Goal: Task Accomplishment & Management: Use online tool/utility

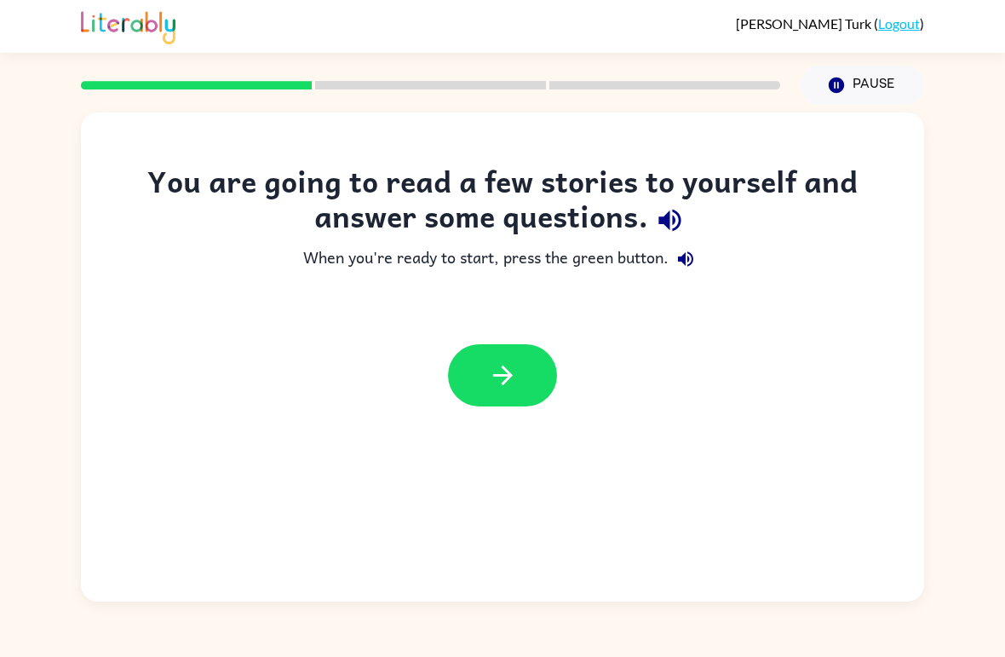
click at [481, 370] on button "button" at bounding box center [502, 375] width 109 height 62
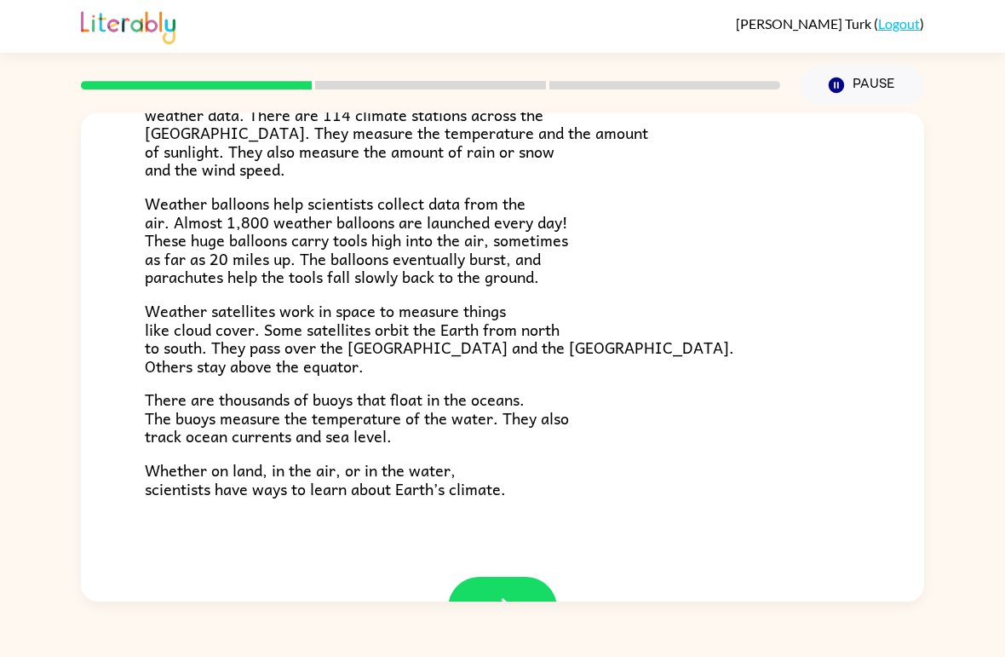
scroll to position [427, 0]
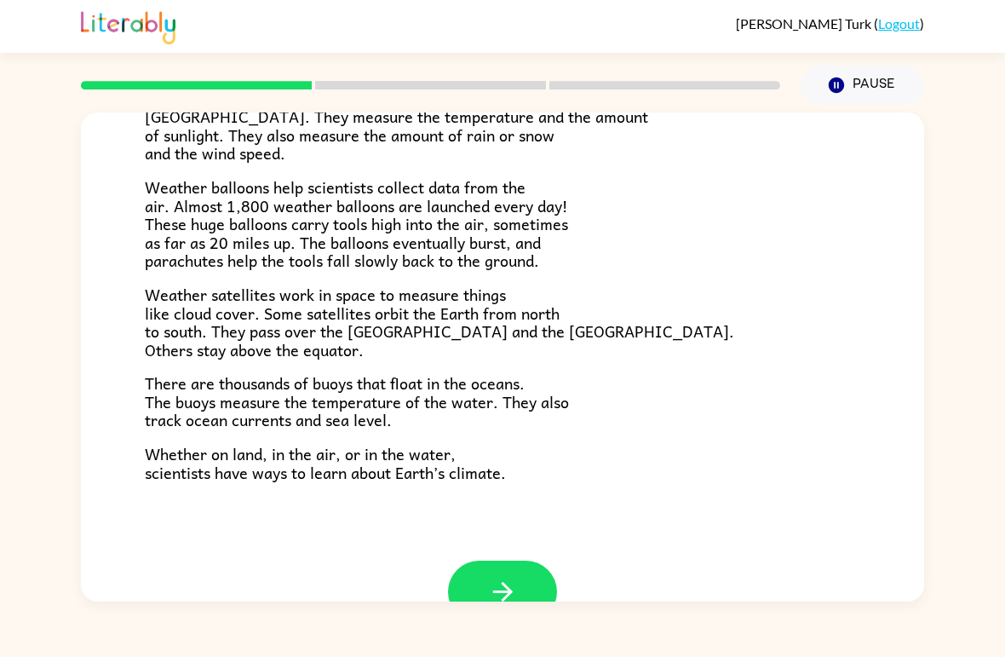
click at [506, 589] on icon "button" at bounding box center [503, 592] width 30 height 30
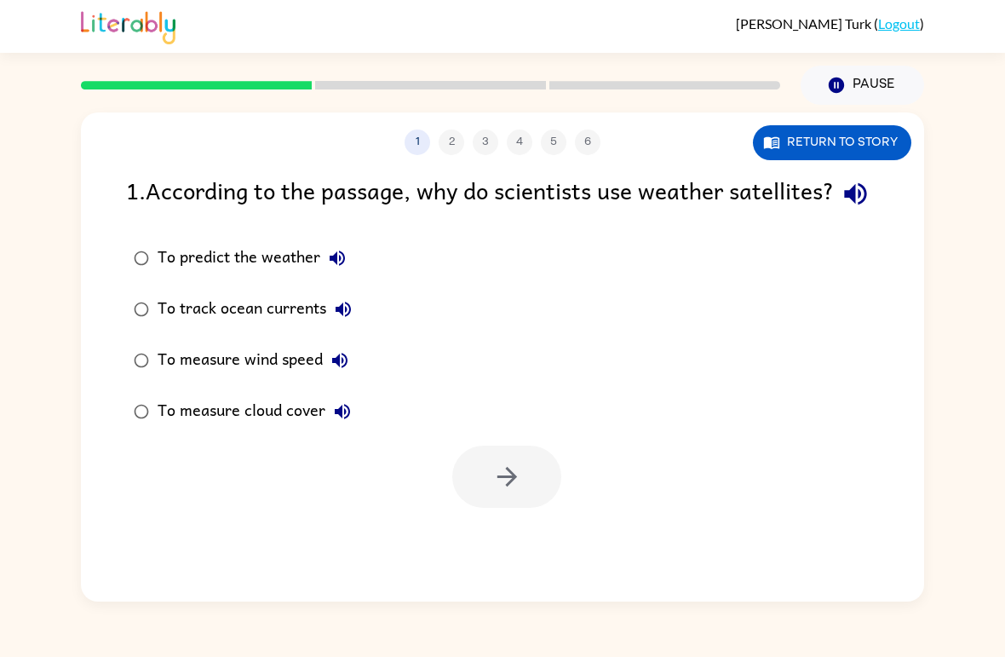
click at [118, 437] on label "To measure cloud cover" at bounding box center [243, 411] width 252 height 51
click at [520, 491] on icon "button" at bounding box center [507, 477] width 30 height 30
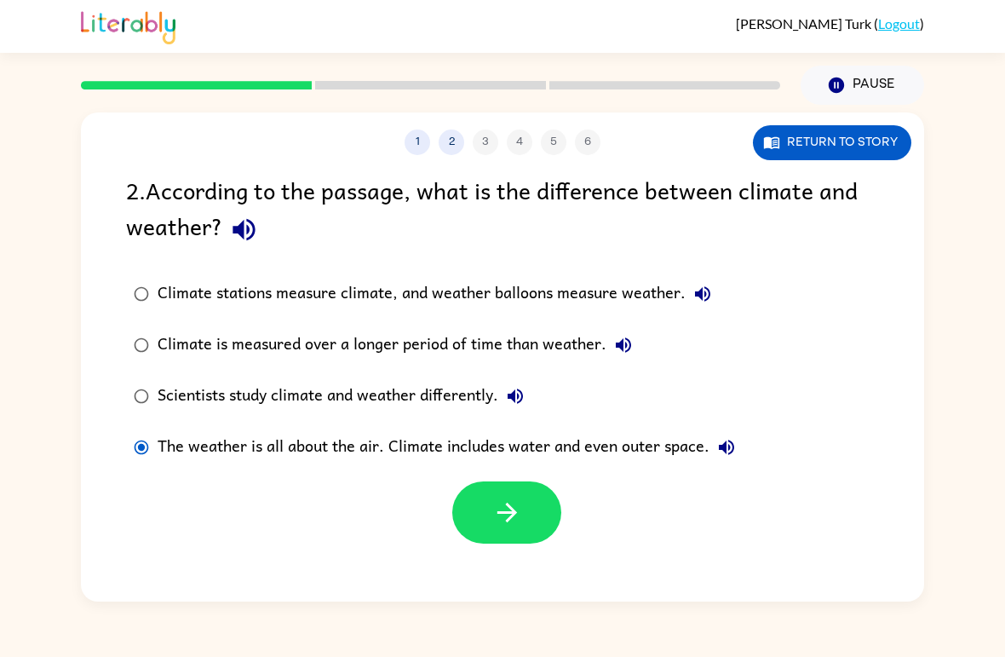
click at [511, 494] on button "button" at bounding box center [506, 512] width 109 height 62
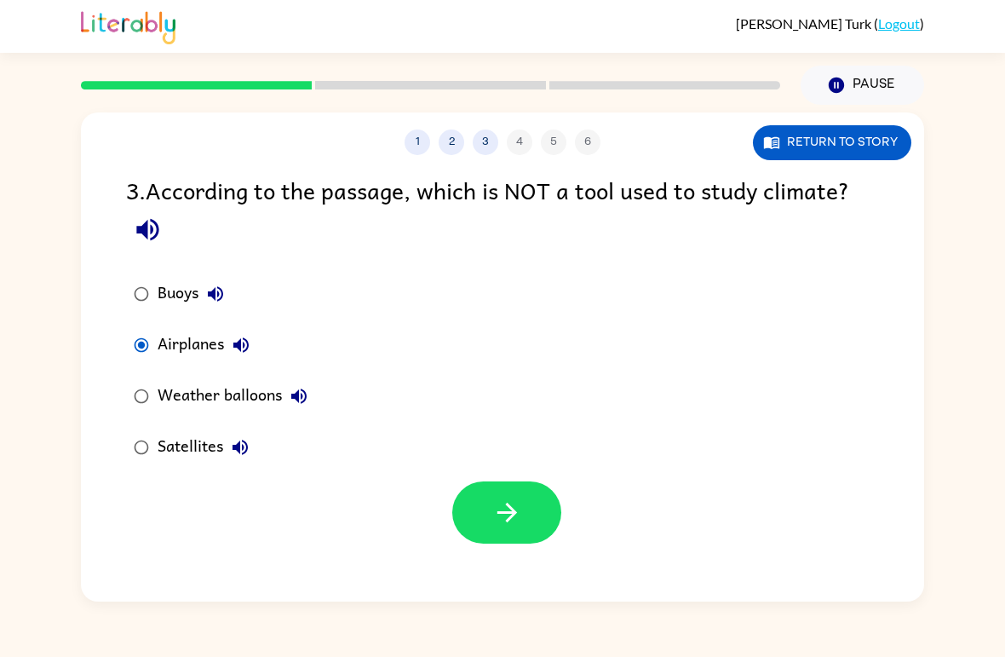
click at [502, 527] on icon "button" at bounding box center [507, 512] width 30 height 30
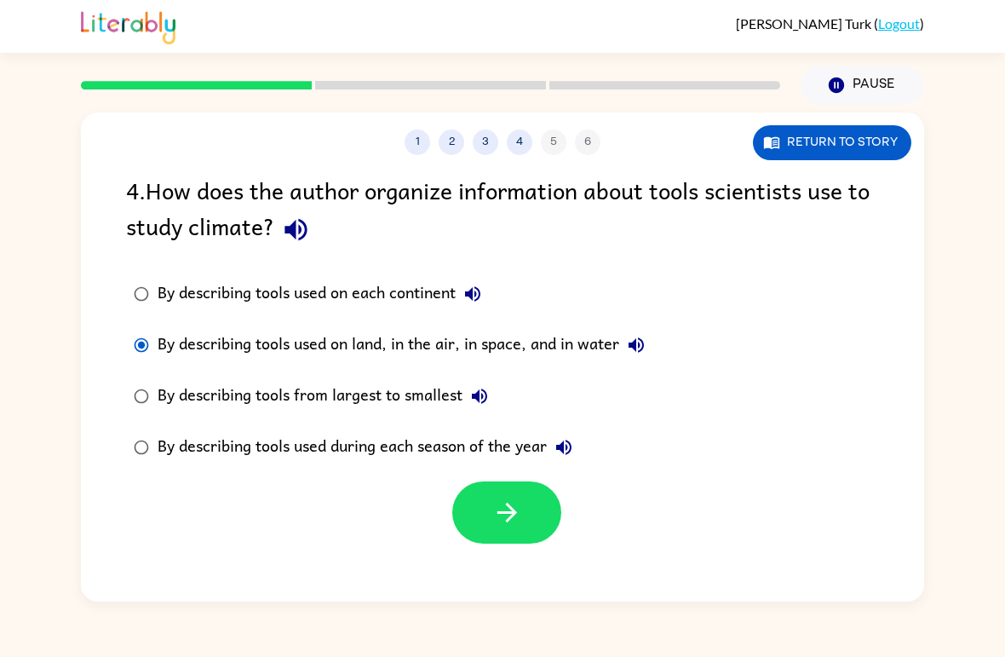
click at [516, 508] on icon "button" at bounding box center [507, 512] width 30 height 30
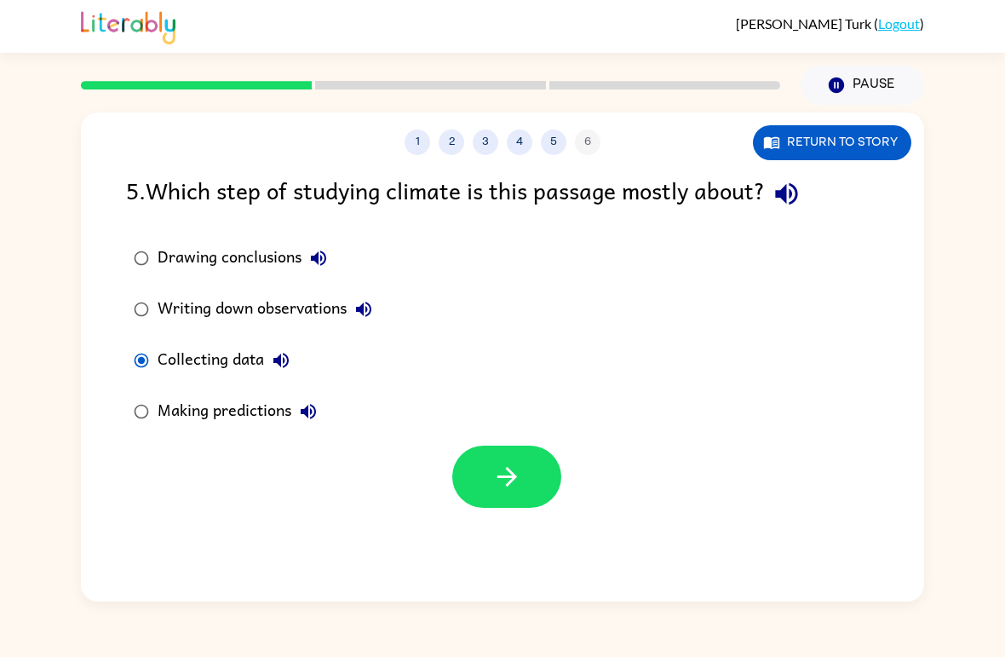
click at [533, 472] on button "button" at bounding box center [506, 476] width 109 height 62
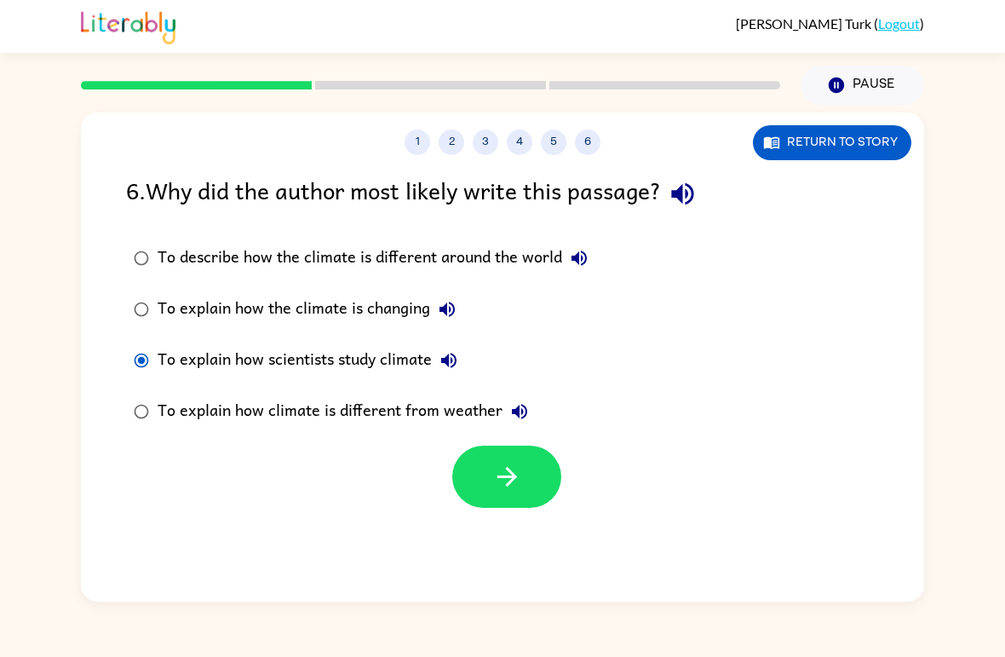
click at [517, 473] on icon "button" at bounding box center [507, 477] width 30 height 30
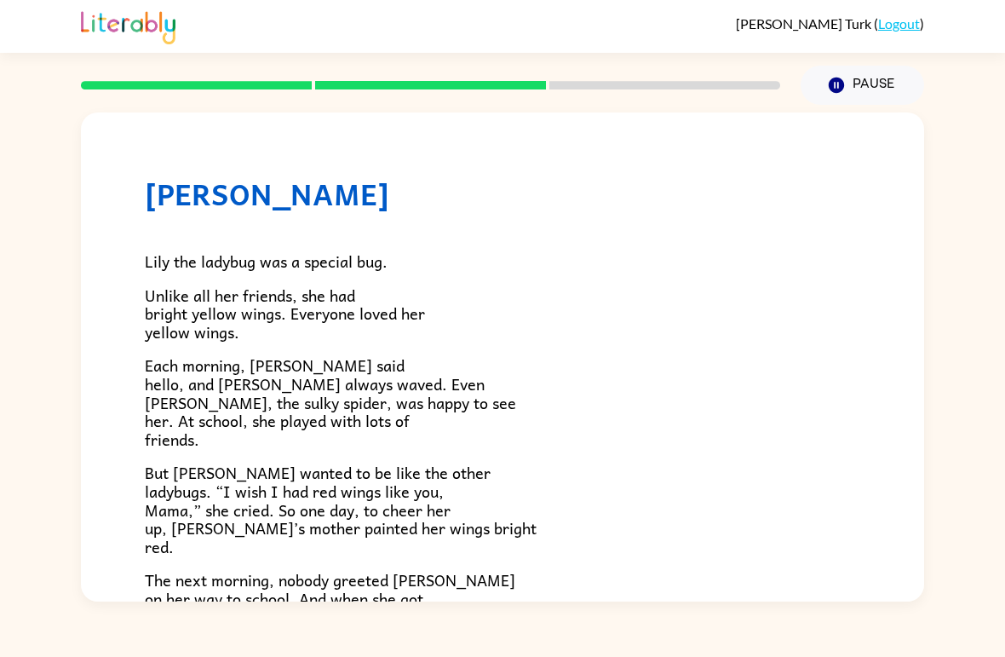
click at [842, 88] on icon "button" at bounding box center [836, 84] width 15 height 15
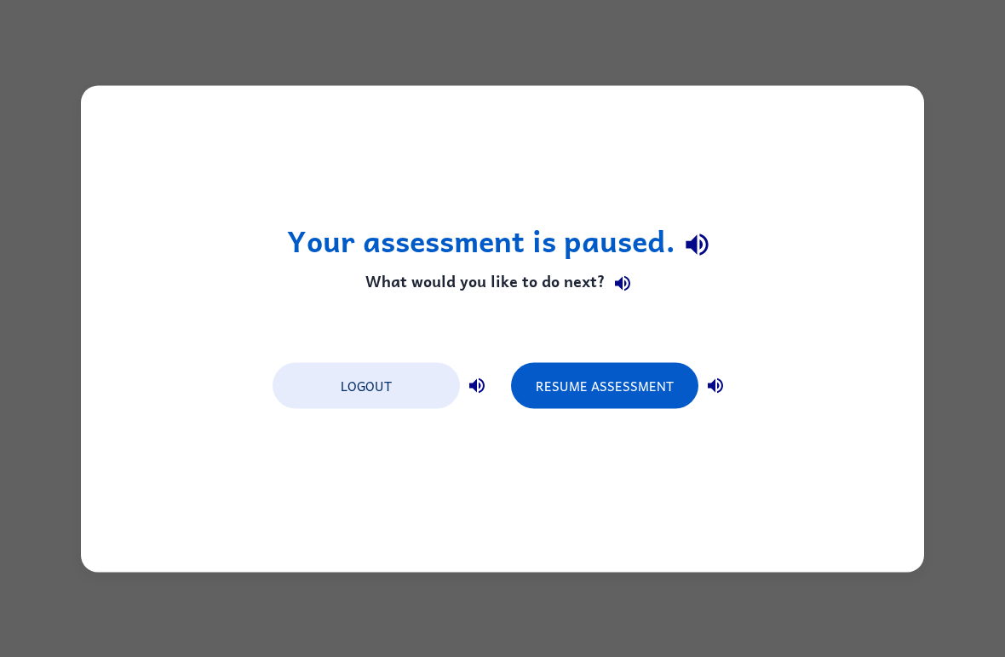
click at [585, 377] on button "Resume Assessment" at bounding box center [604, 385] width 187 height 46
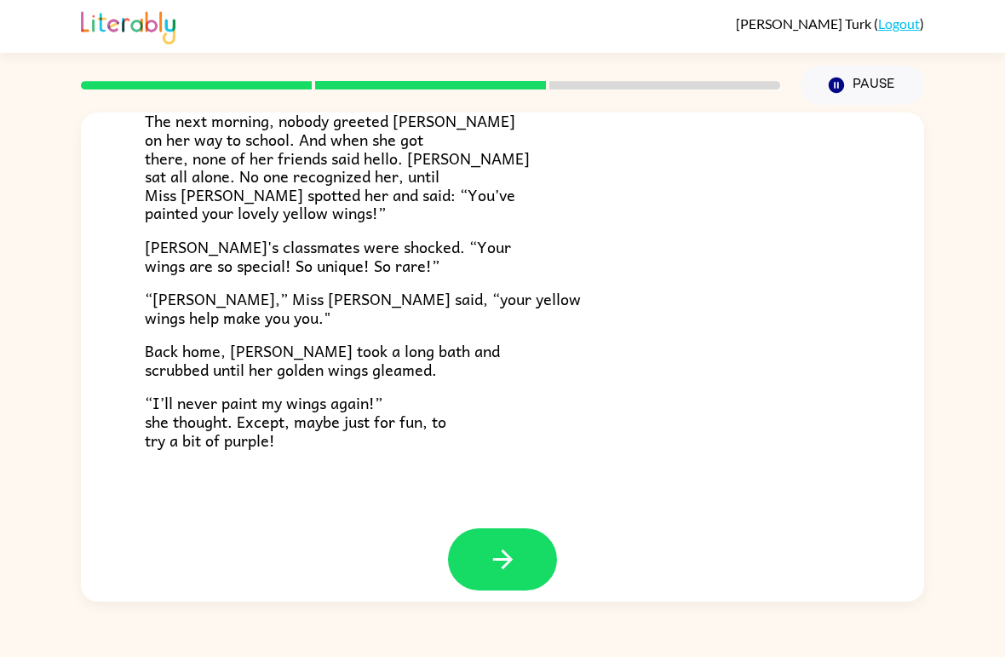
scroll to position [458, 0]
click at [504, 557] on icon "button" at bounding box center [503, 560] width 30 height 30
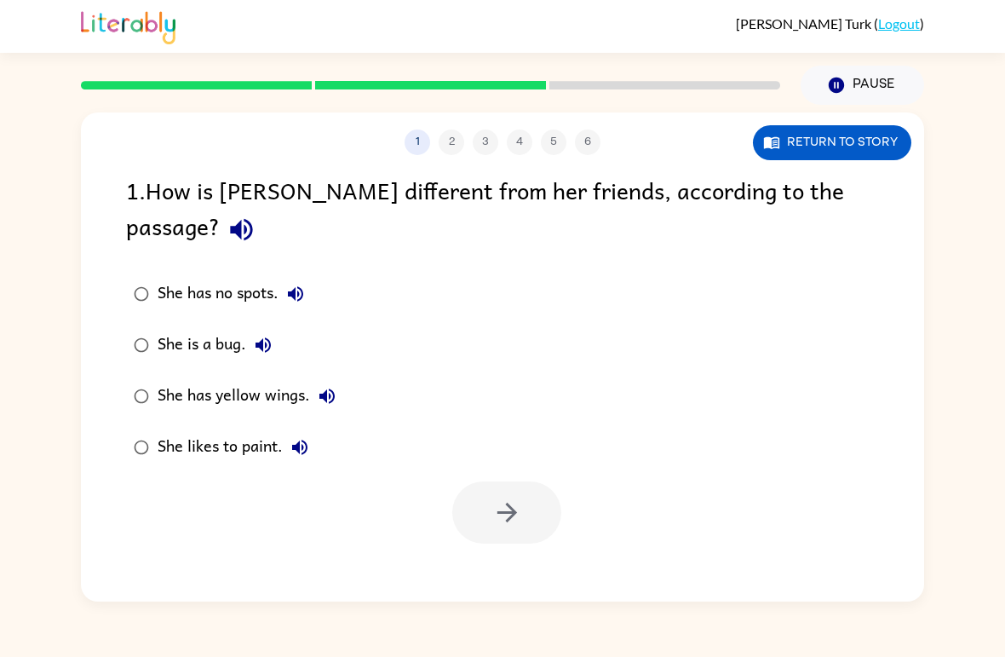
click at [164, 379] on div "She has yellow wings." at bounding box center [251, 396] width 186 height 34
click at [506, 500] on button "button" at bounding box center [506, 512] width 109 height 62
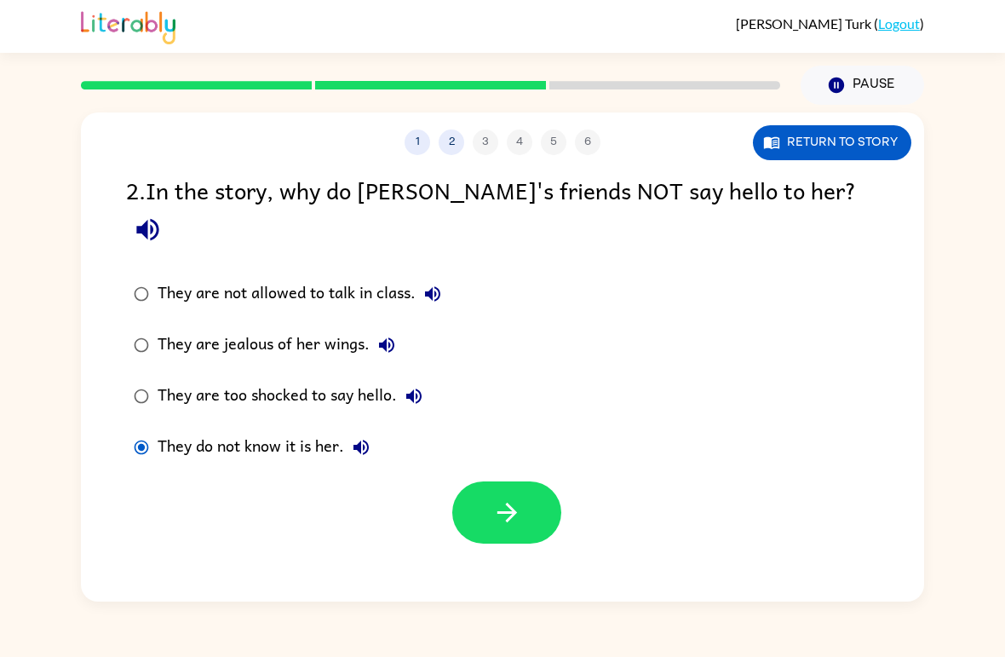
click at [483, 481] on button "button" at bounding box center [506, 512] width 109 height 62
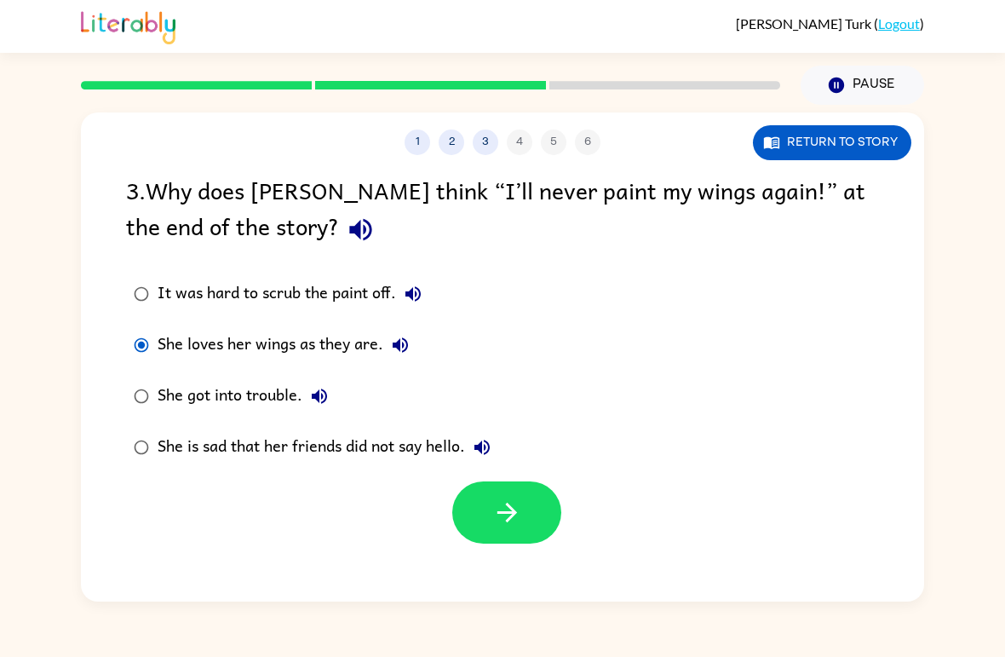
click at [508, 513] on icon "button" at bounding box center [506, 512] width 20 height 20
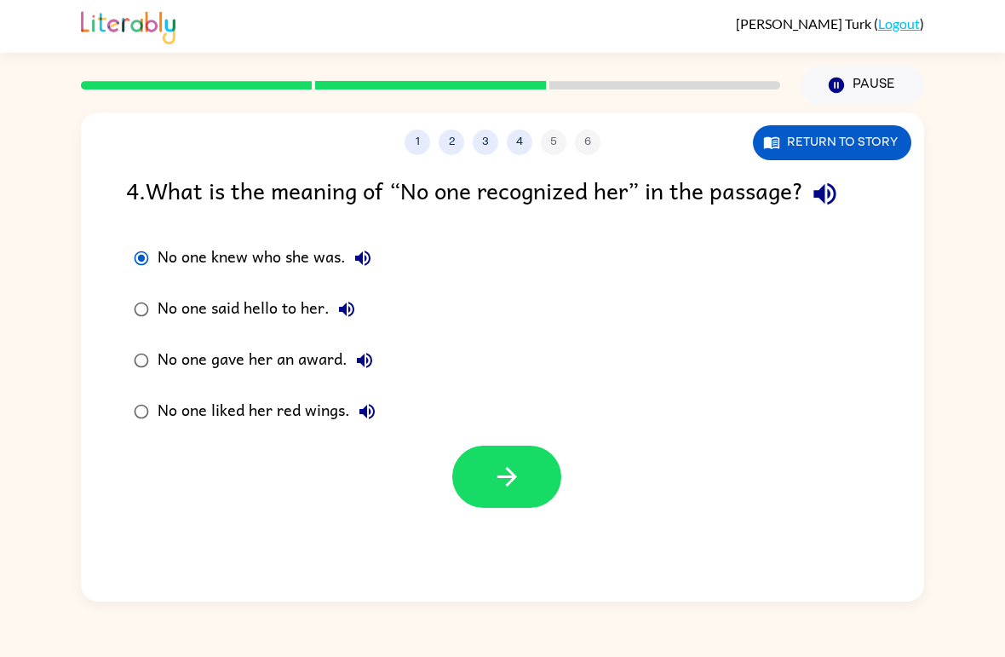
click at [536, 441] on div at bounding box center [502, 472] width 843 height 71
click at [509, 465] on icon "button" at bounding box center [507, 477] width 30 height 30
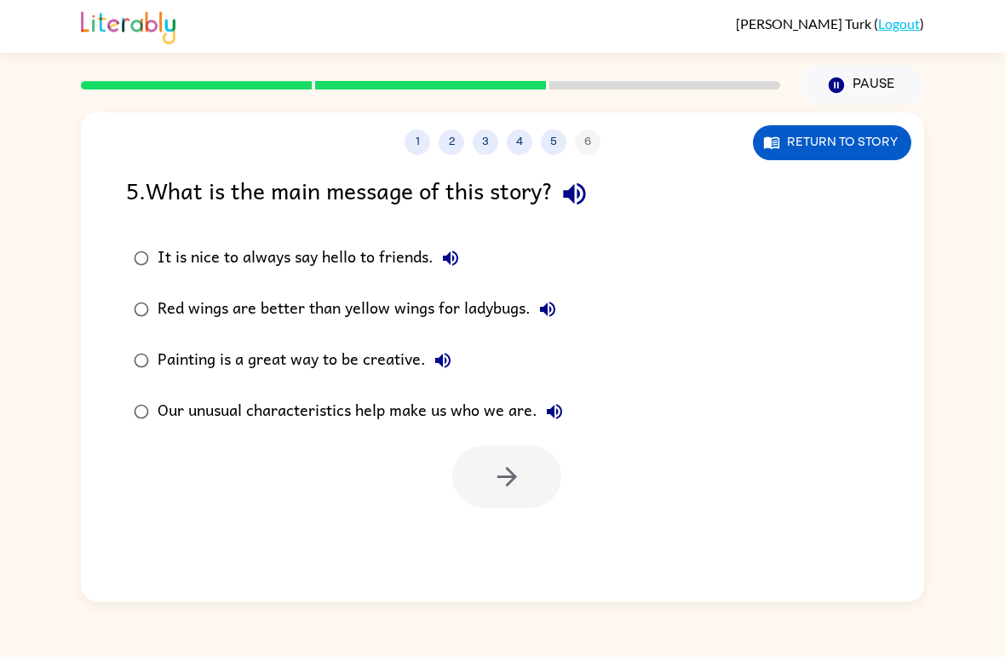
click at [518, 415] on div "Our unusual characteristics help make us who we are." at bounding box center [365, 411] width 414 height 34
click at [525, 471] on button "button" at bounding box center [506, 476] width 109 height 62
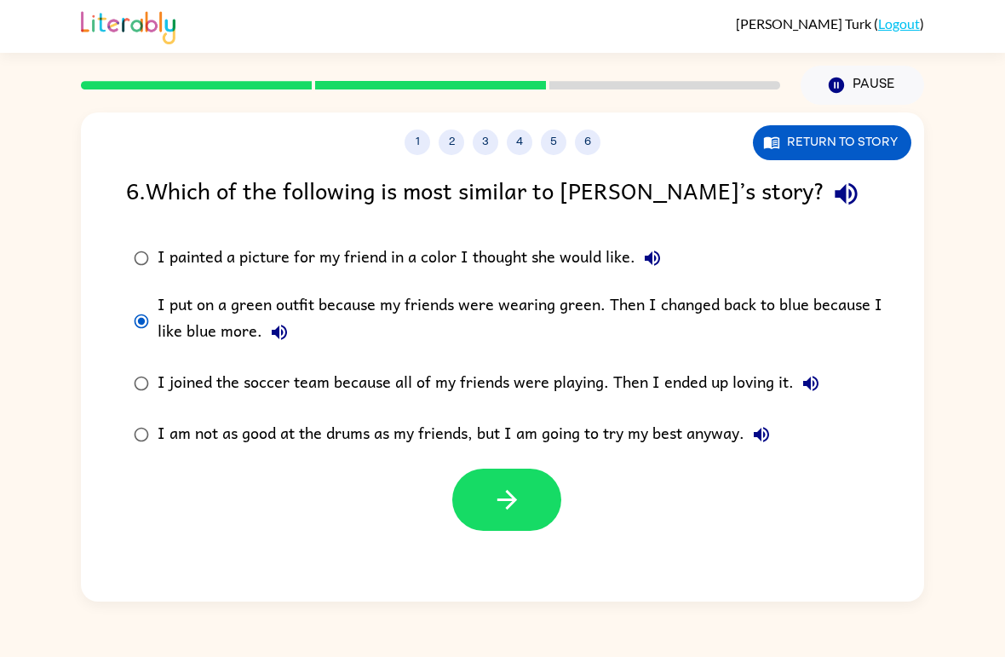
click at [483, 493] on button "button" at bounding box center [506, 499] width 109 height 62
